Goal: Download file/media

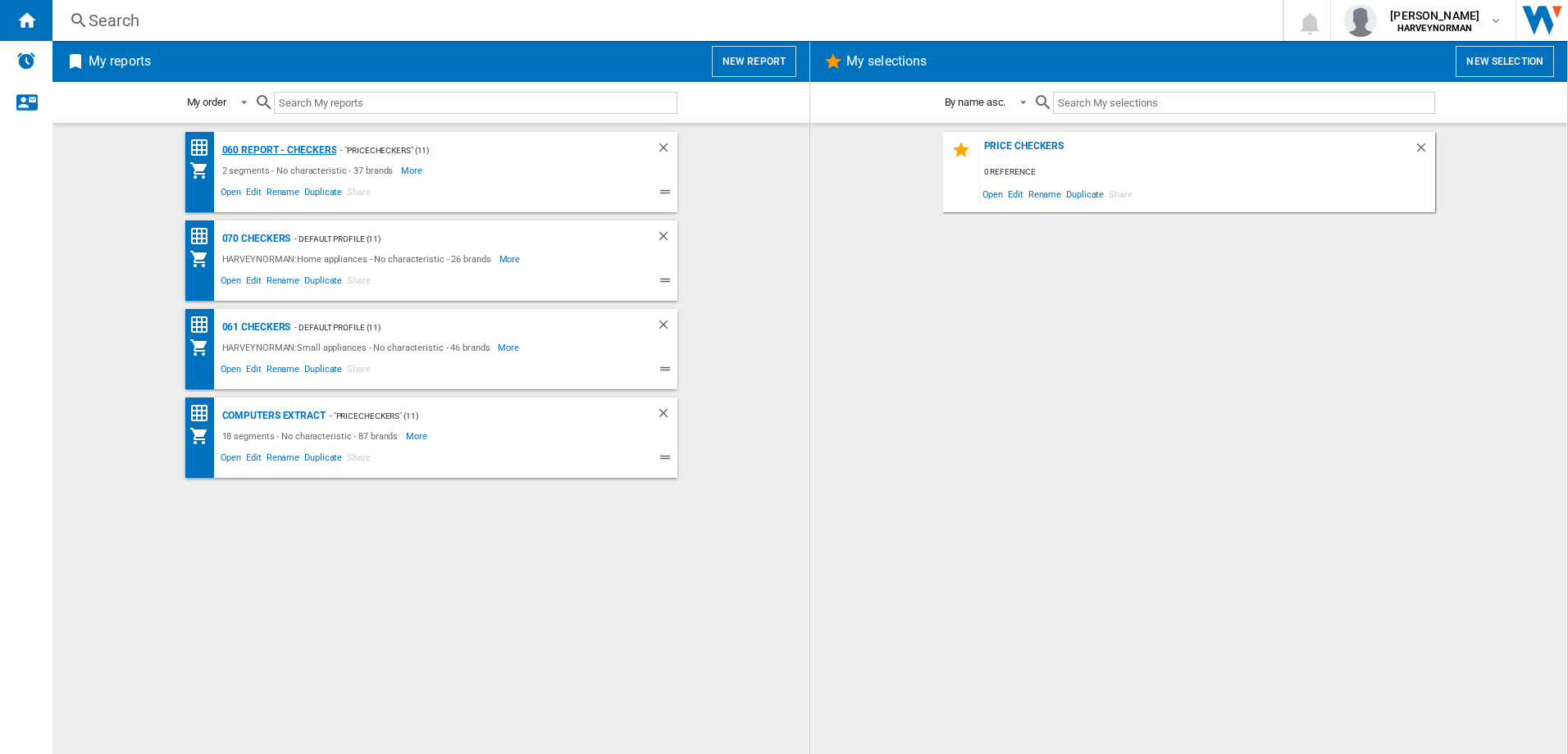
click at [266, 147] on div "060 report - Checkers" at bounding box center [277, 150] width 119 height 20
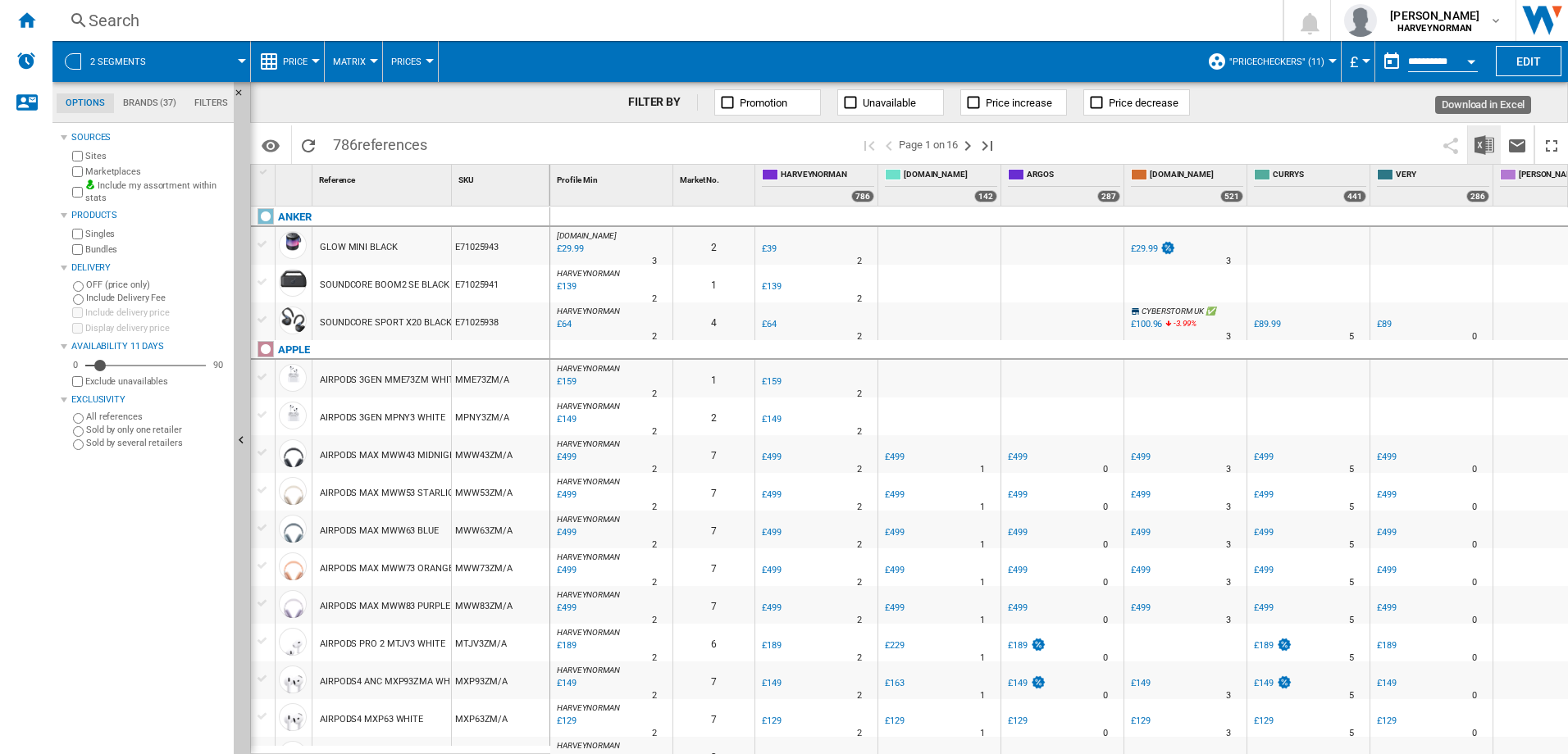
click at [1481, 146] on img "Download in Excel" at bounding box center [1484, 145] width 20 height 20
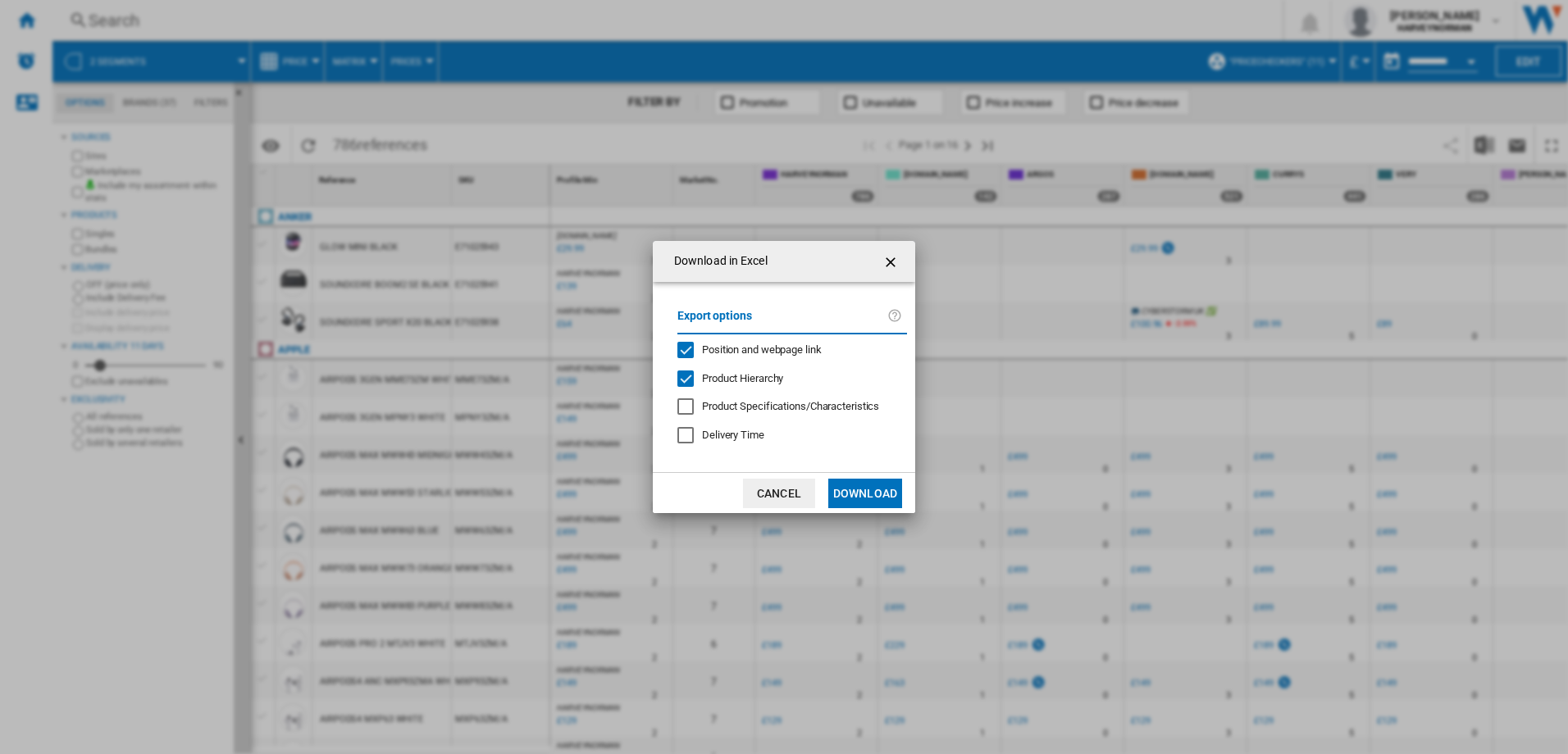
click at [840, 494] on button "Download" at bounding box center [864, 493] width 74 height 30
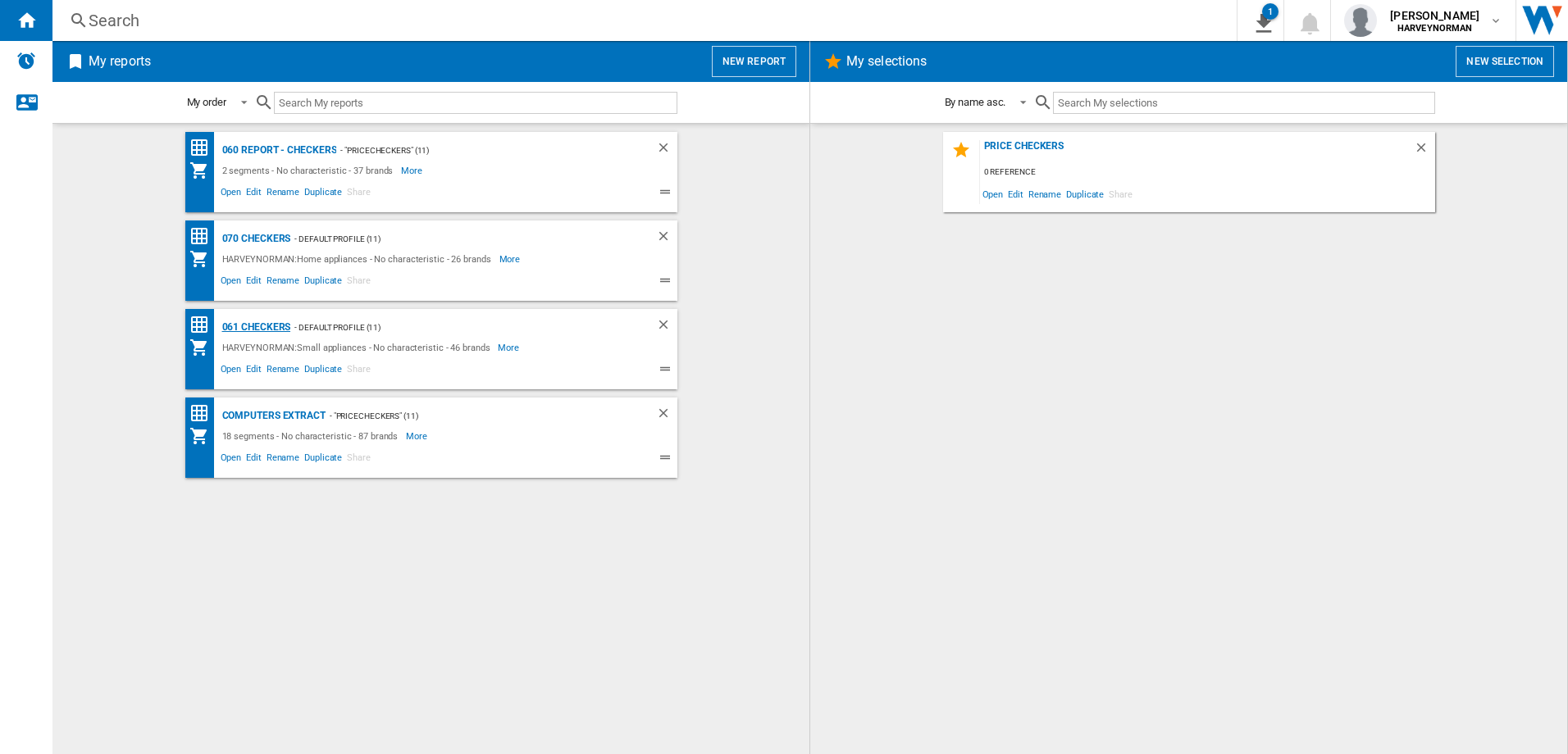
click at [269, 324] on div "061 Checkers" at bounding box center [254, 327] width 73 height 20
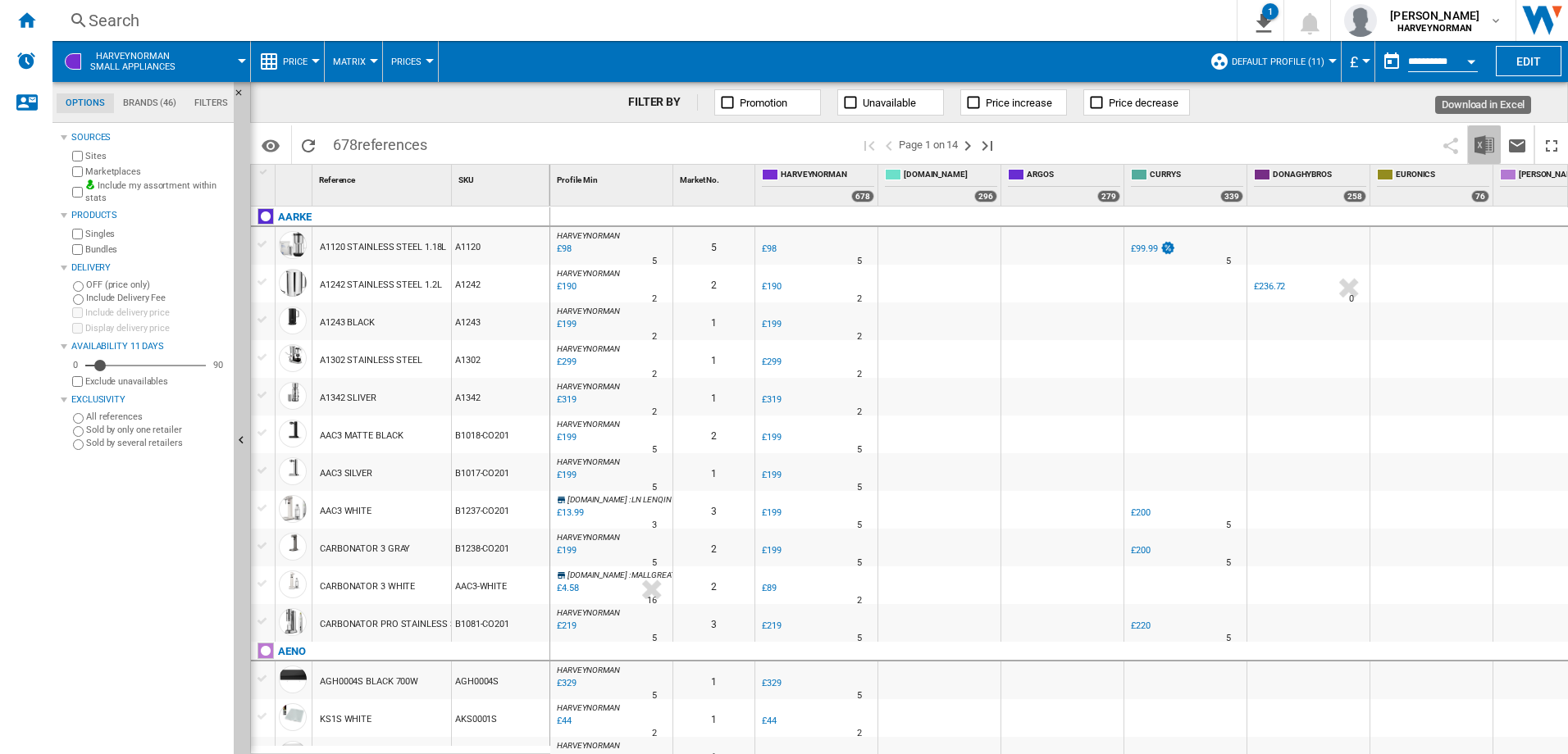
click at [1485, 153] on img "Download in Excel" at bounding box center [1484, 145] width 20 height 20
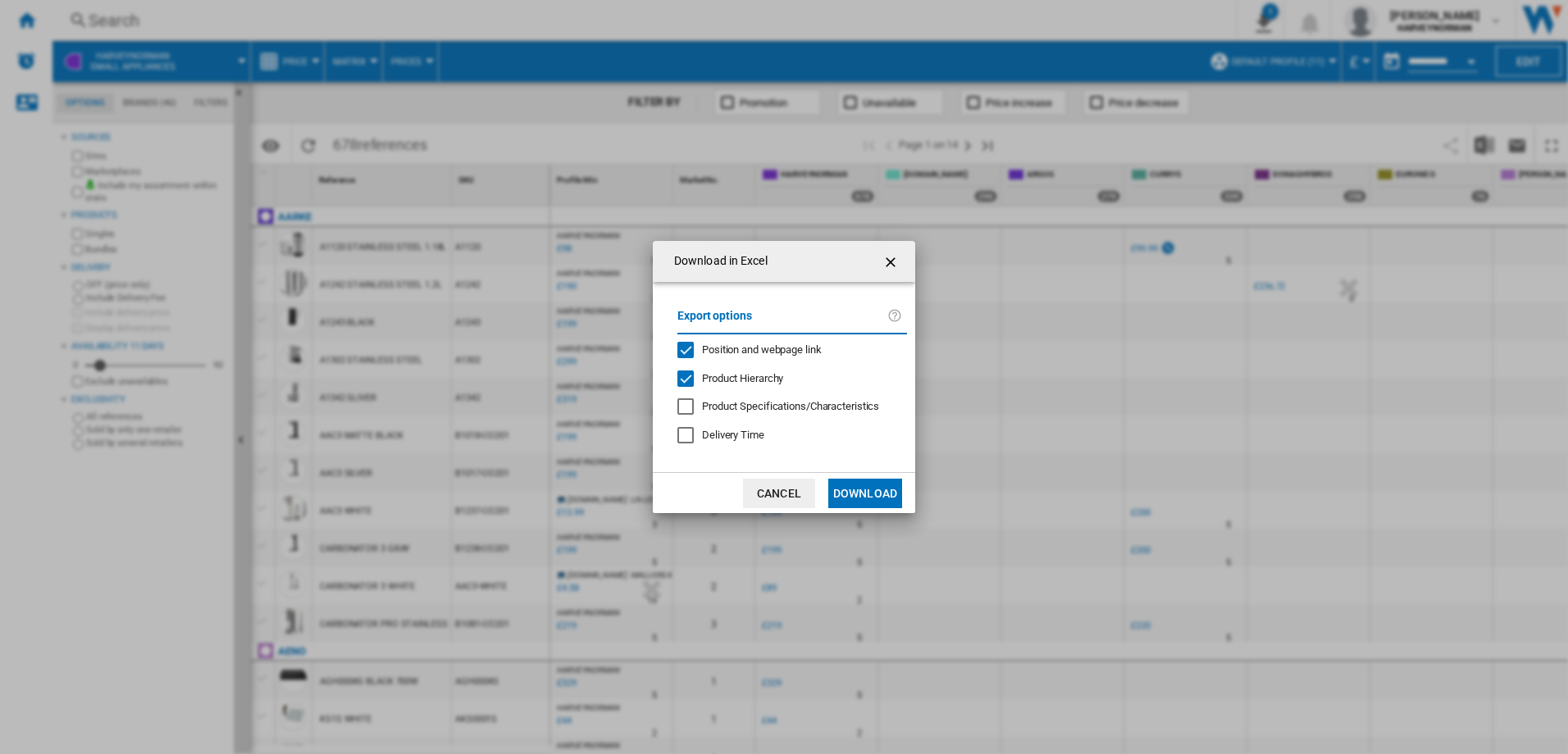
click at [870, 489] on button "Download" at bounding box center [864, 493] width 74 height 30
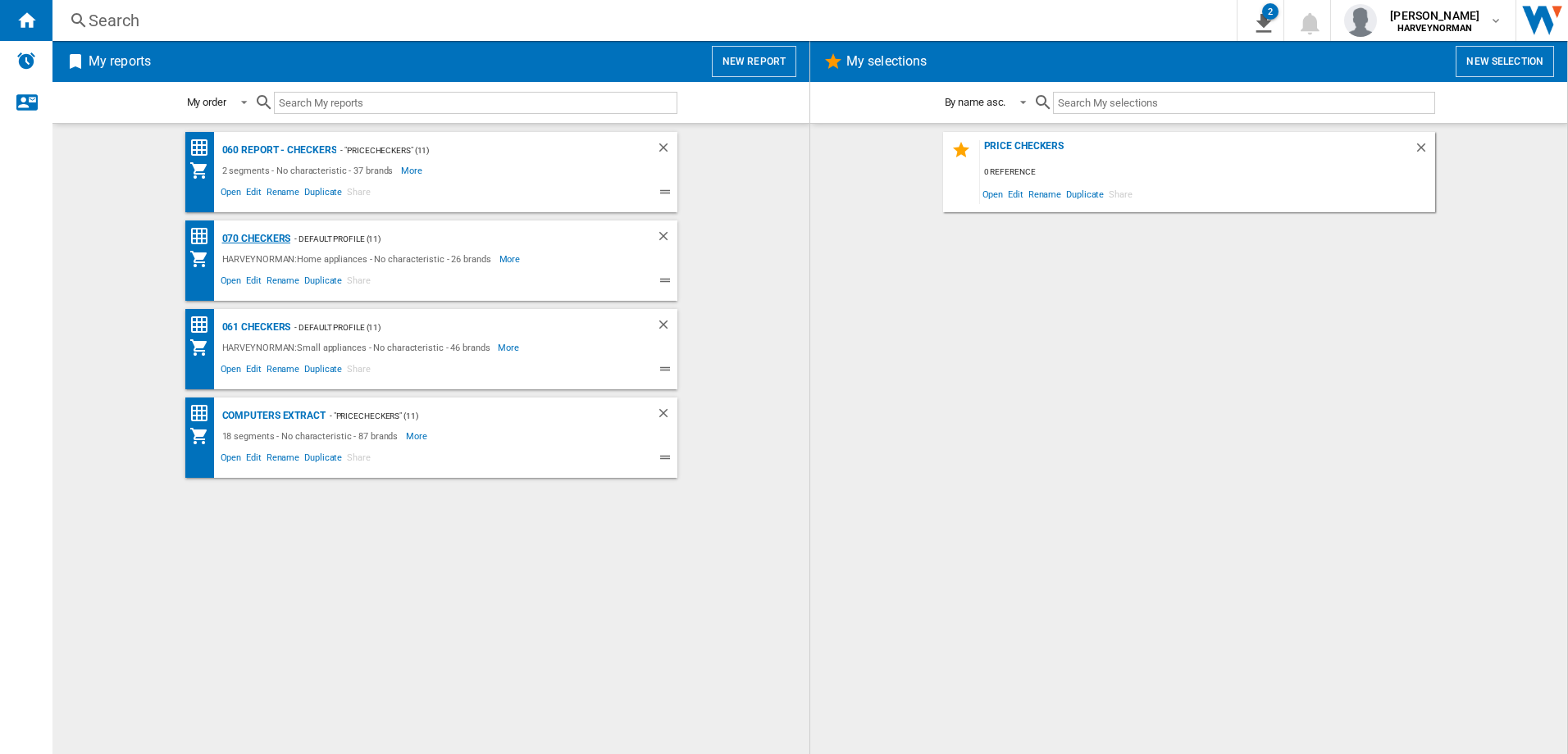
click at [248, 236] on div "070 Checkers" at bounding box center [254, 238] width 73 height 20
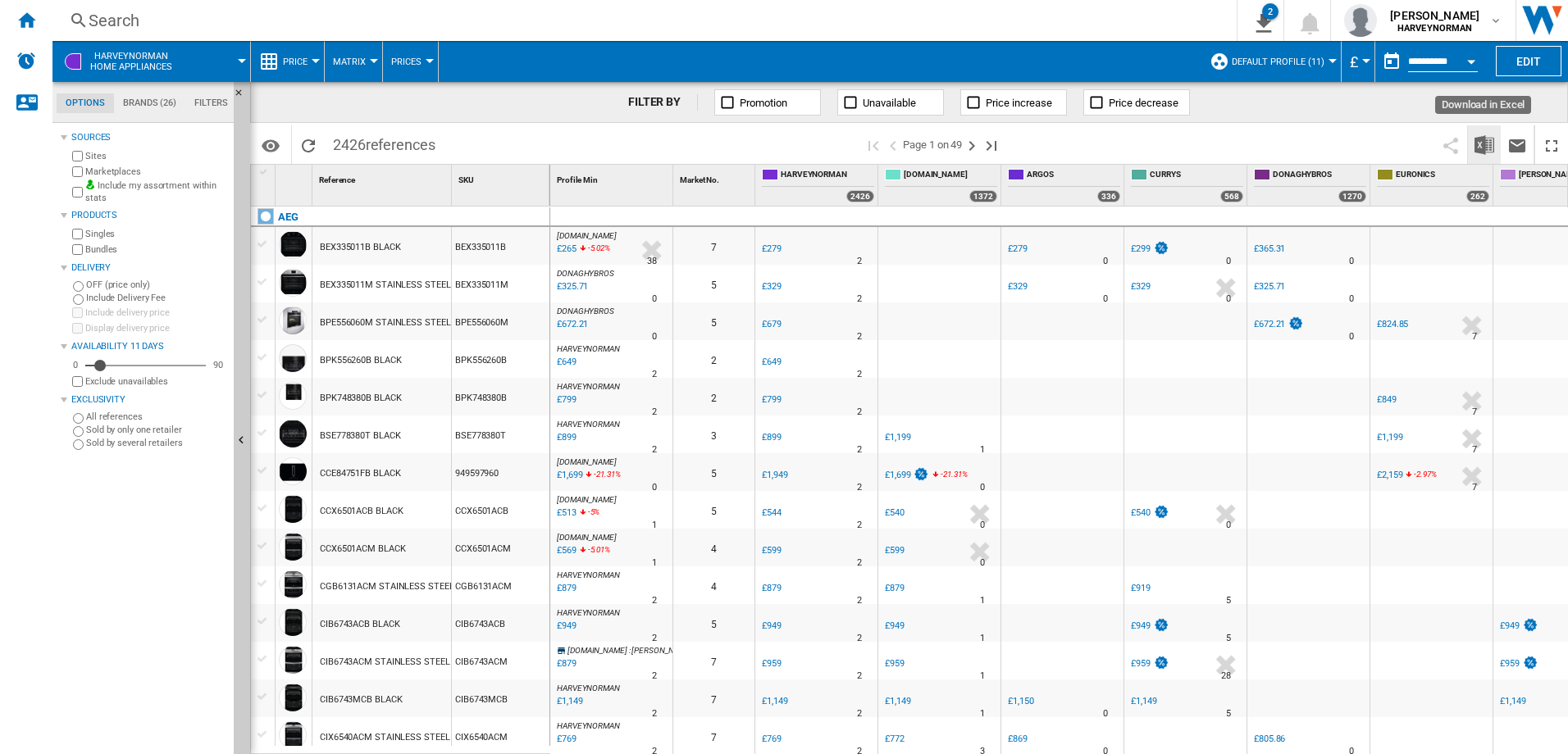
click at [1491, 150] on img "Download in Excel" at bounding box center [1484, 145] width 20 height 20
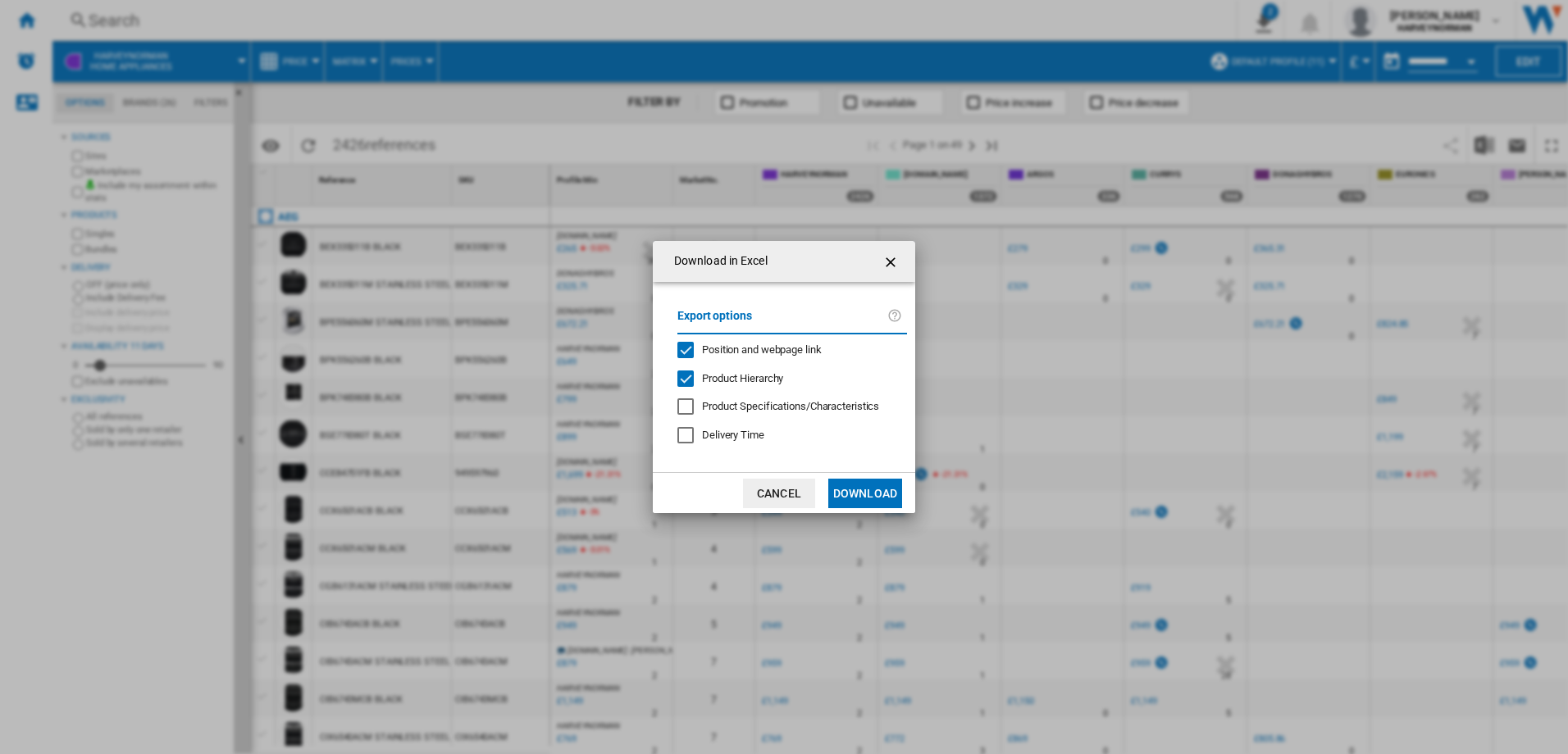
click at [884, 492] on button "Download" at bounding box center [864, 493] width 74 height 30
